Goal: Information Seeking & Learning: Learn about a topic

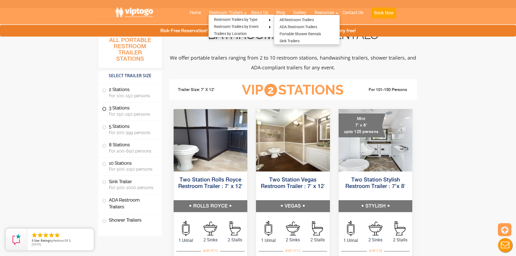
click at [127, 110] on label "3 Stations For 150-250 persons" at bounding box center [130, 110] width 56 height 17
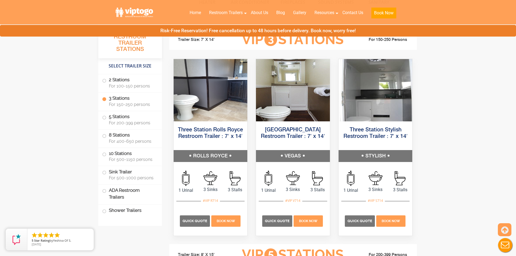
scroll to position [605, 0]
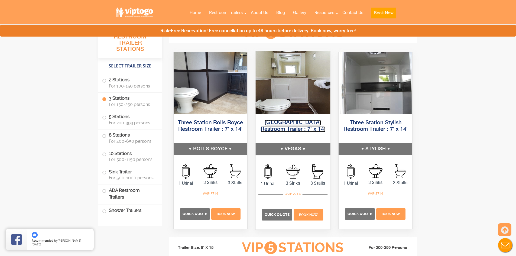
click at [285, 128] on link "[GEOGRAPHIC_DATA] Restroom Trailer : 7′ x 14′" at bounding box center [293, 126] width 65 height 12
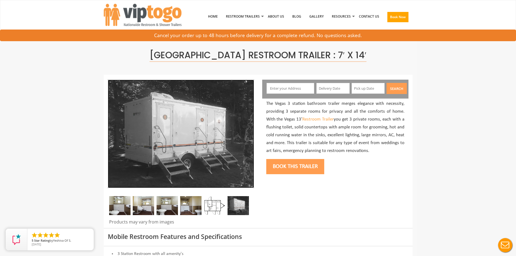
click at [215, 129] on img at bounding box center [181, 134] width 146 height 108
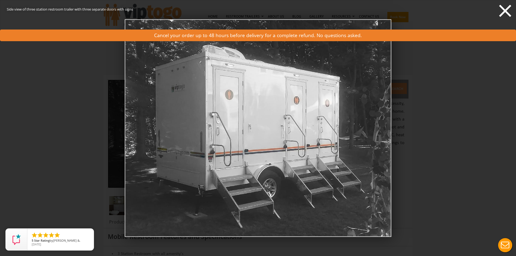
click at [502, 13] on icon at bounding box center [505, 11] width 12 height 12
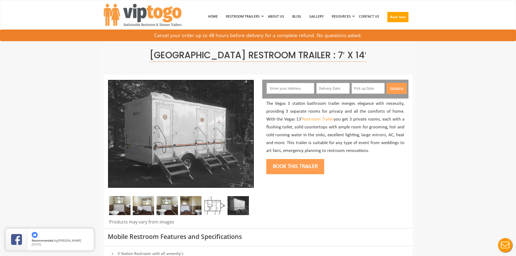
drag, startPoint x: 208, startPoint y: 139, endPoint x: 190, endPoint y: 138, distance: 18.7
click at [190, 138] on img at bounding box center [181, 134] width 146 height 108
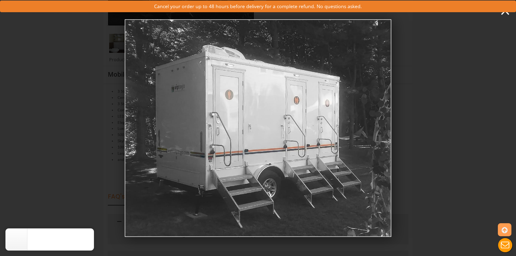
scroll to position [163, 0]
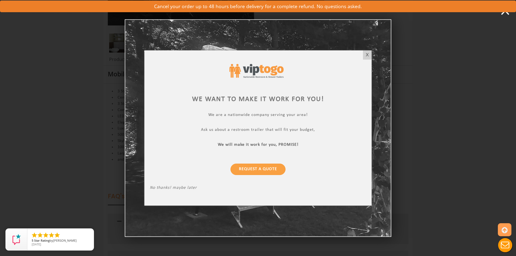
drag, startPoint x: 367, startPoint y: 54, endPoint x: 373, endPoint y: 58, distance: 7.1
click at [367, 54] on div "X" at bounding box center [367, 54] width 8 height 9
